Goal: Task Accomplishment & Management: Use online tool/utility

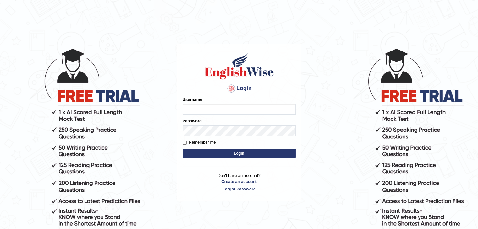
type input "Mannkang"
click at [235, 154] on button "Login" at bounding box center [239, 153] width 113 height 9
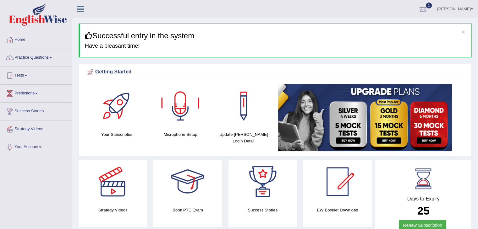
click at [194, 209] on h4 "Book PTE Exam" at bounding box center [187, 210] width 69 height 7
click at [188, 186] on div at bounding box center [188, 182] width 44 height 44
